Goal: Task Accomplishment & Management: Complete application form

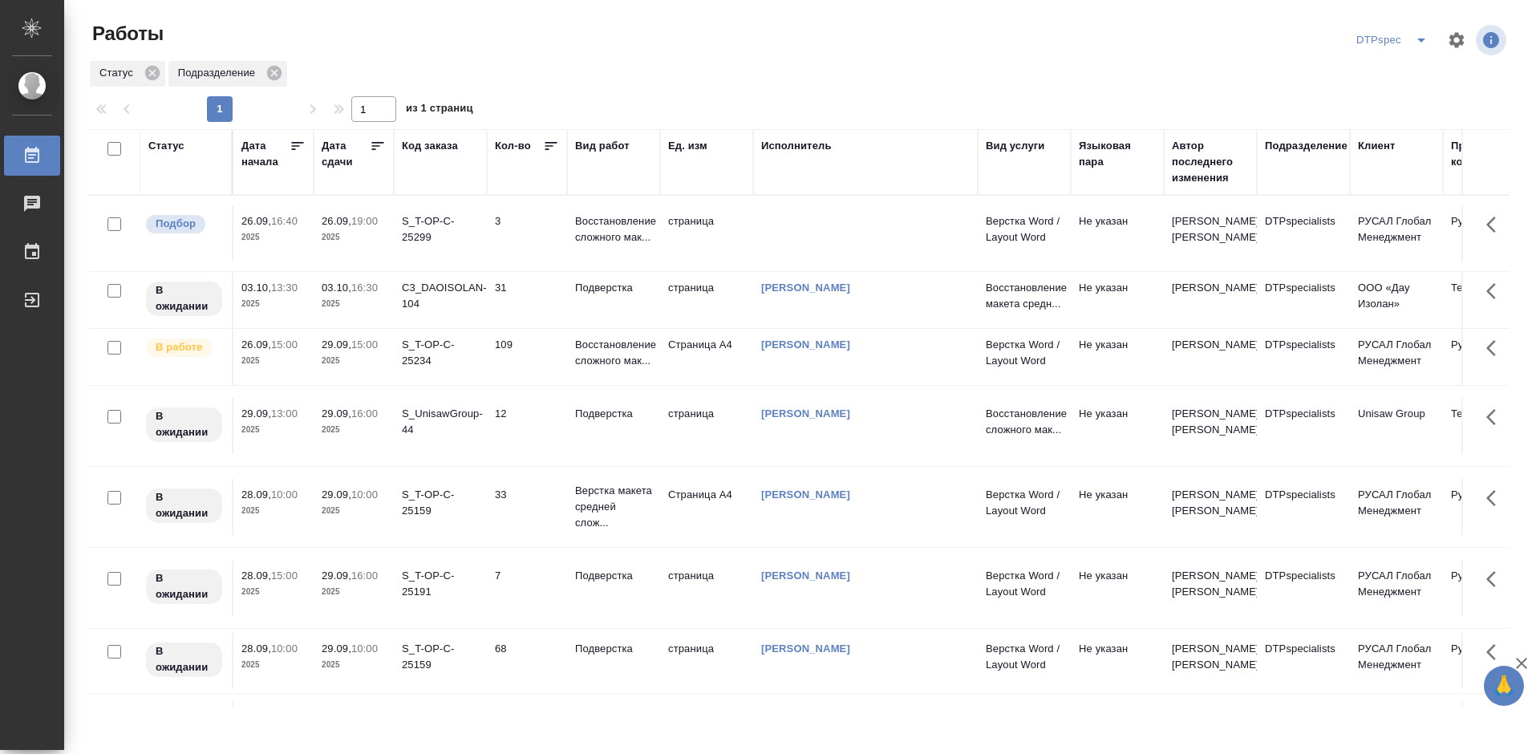
click at [372, 146] on icon at bounding box center [378, 146] width 12 height 8
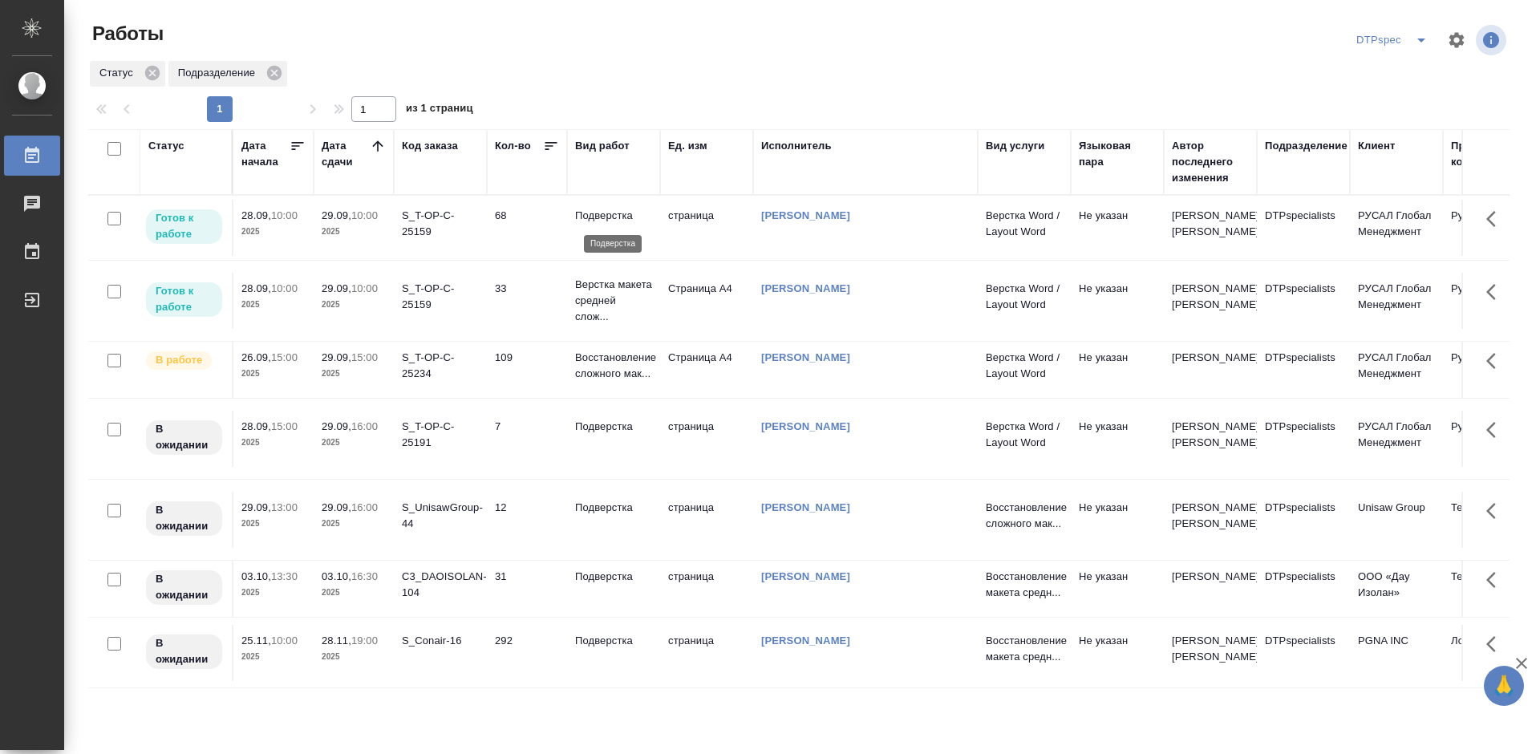
click at [613, 208] on p "Подверстка" at bounding box center [613, 216] width 77 height 16
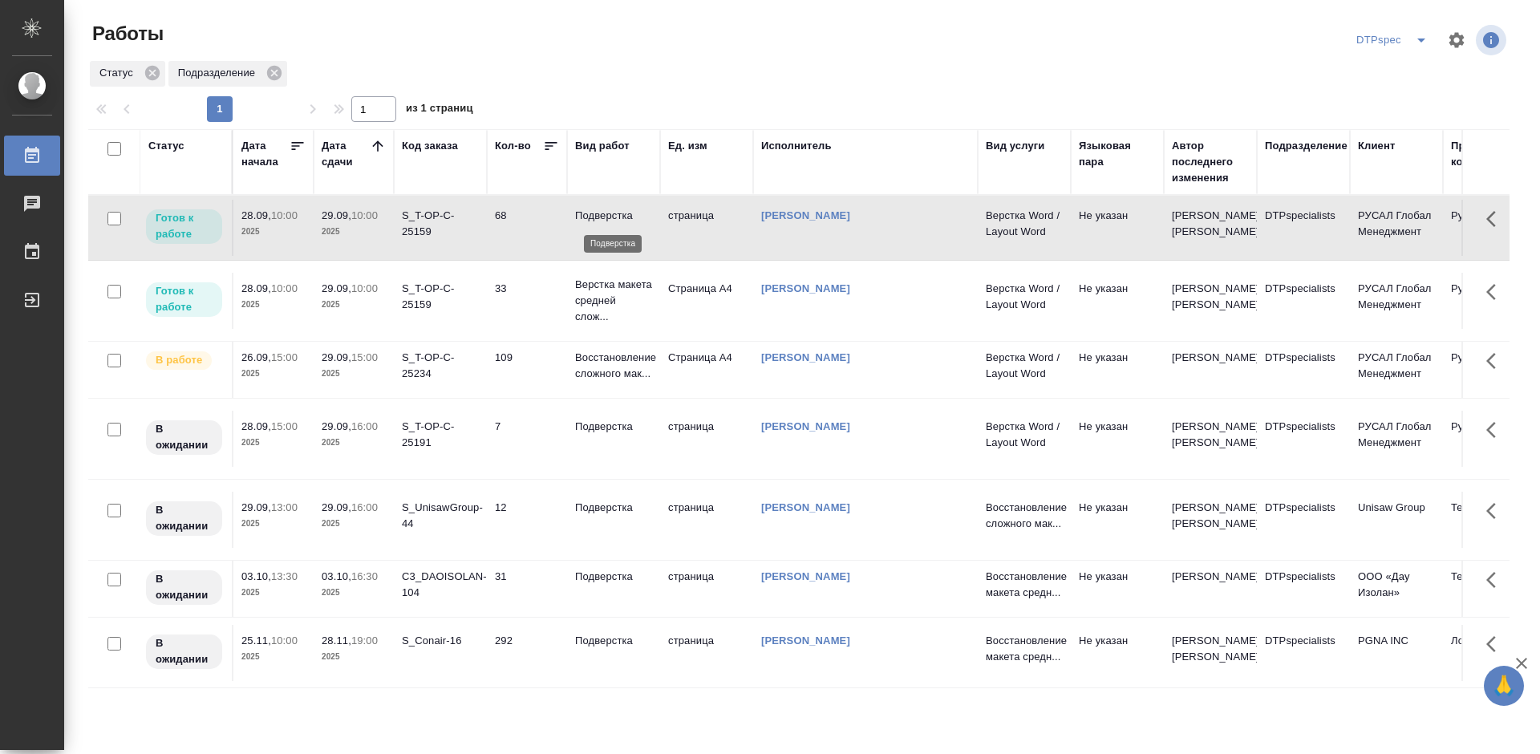
click at [613, 208] on p "Подверстка" at bounding box center [613, 216] width 77 height 16
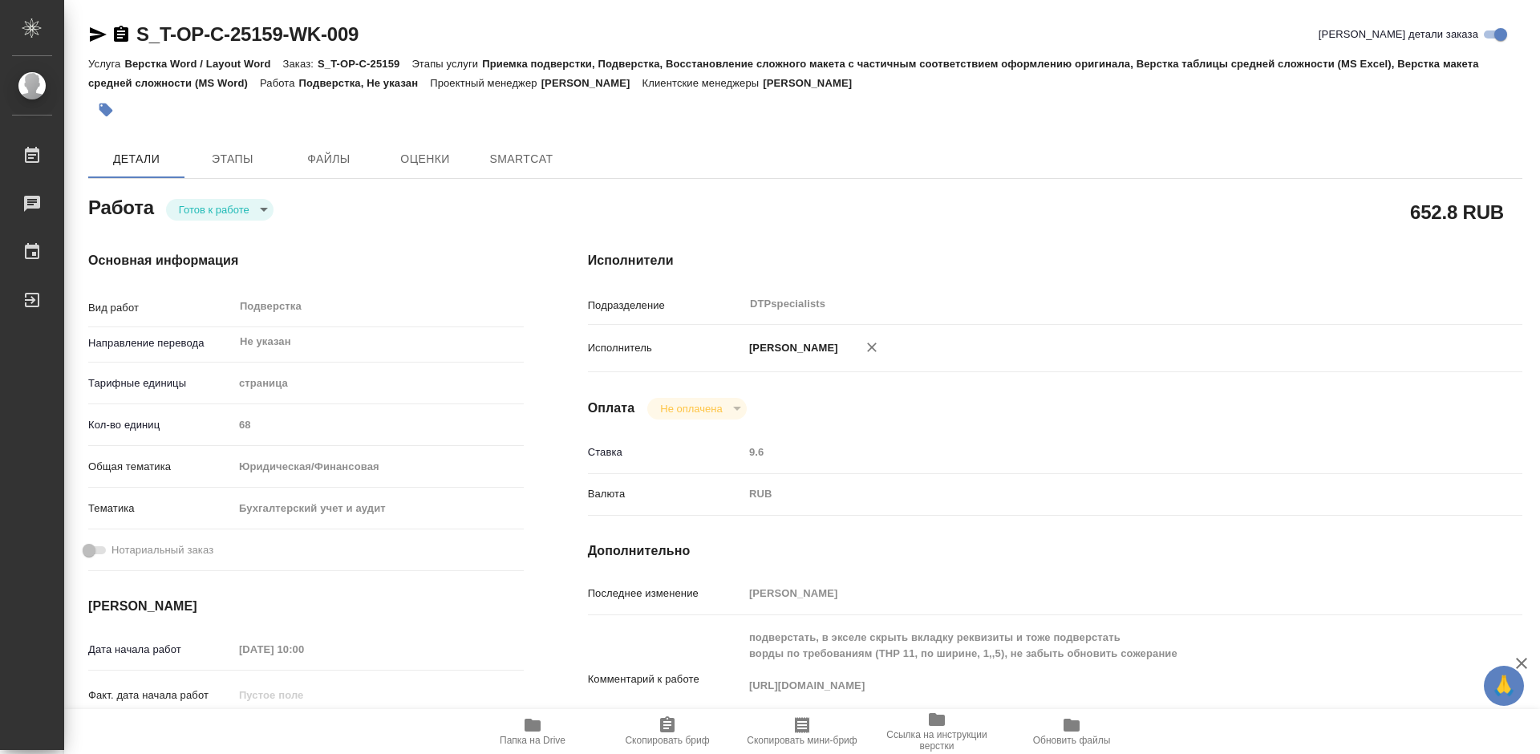
type textarea "x"
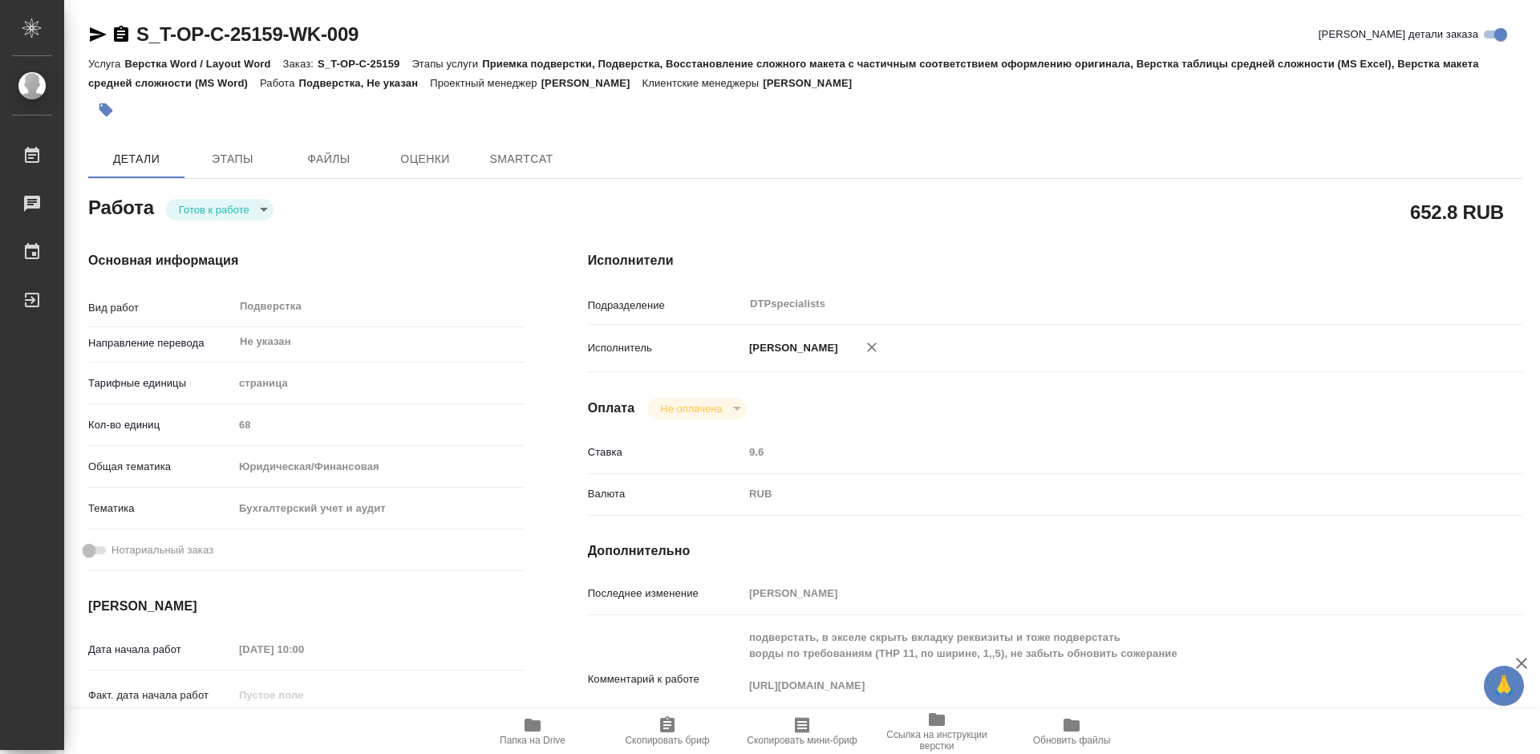
type textarea "x"
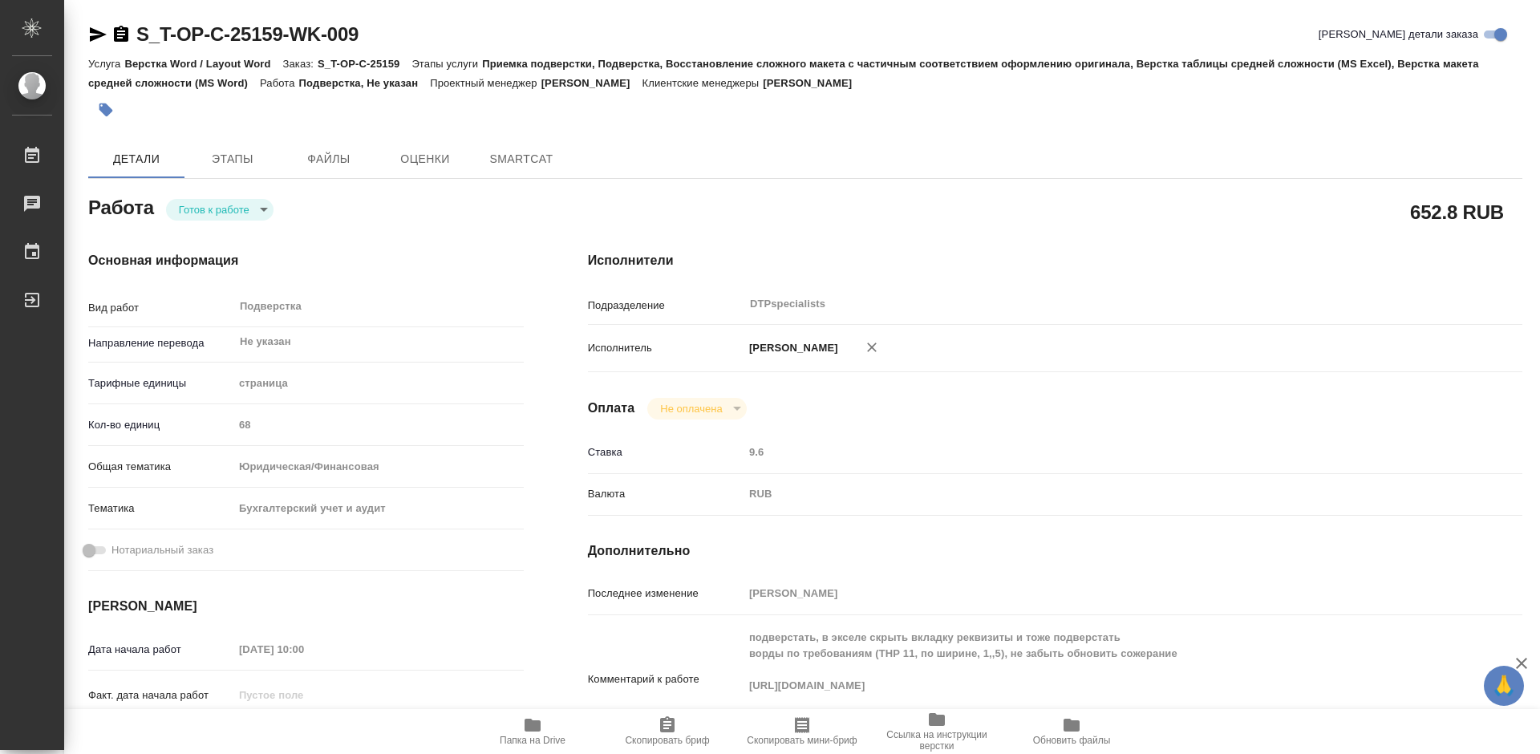
type textarea "x"
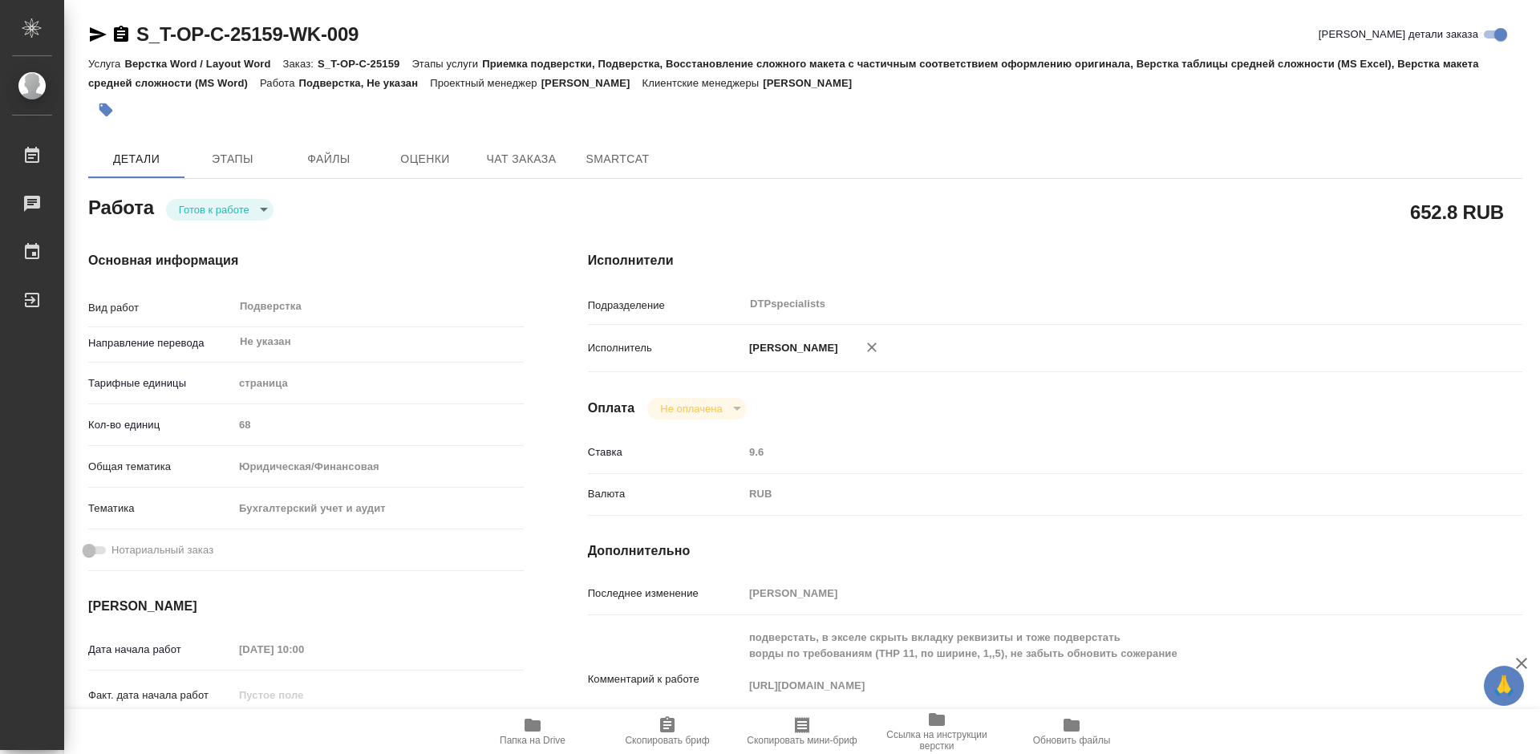
scroll to position [160, 0]
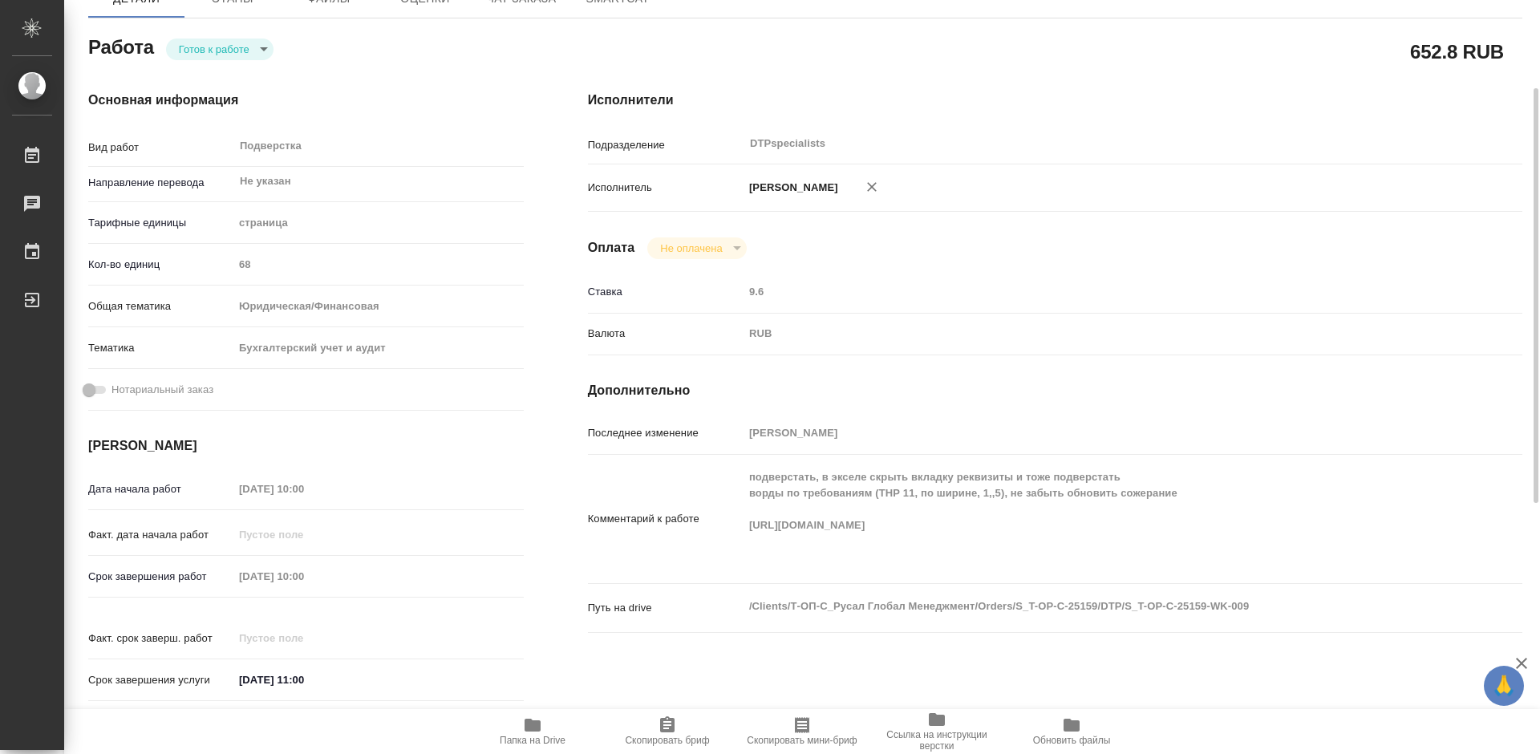
type textarea "x"
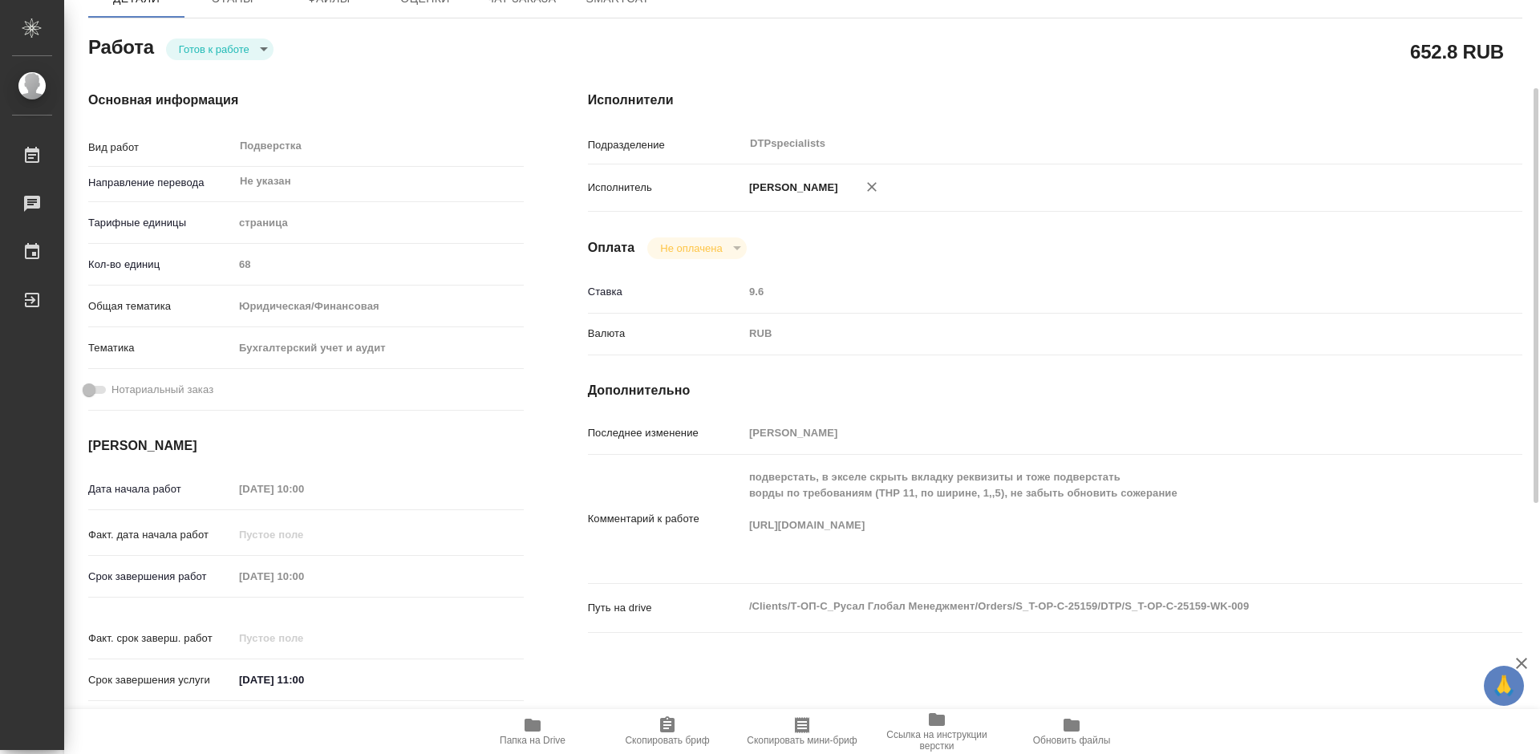
type textarea "x"
